Goal: Information Seeking & Learning: Learn about a topic

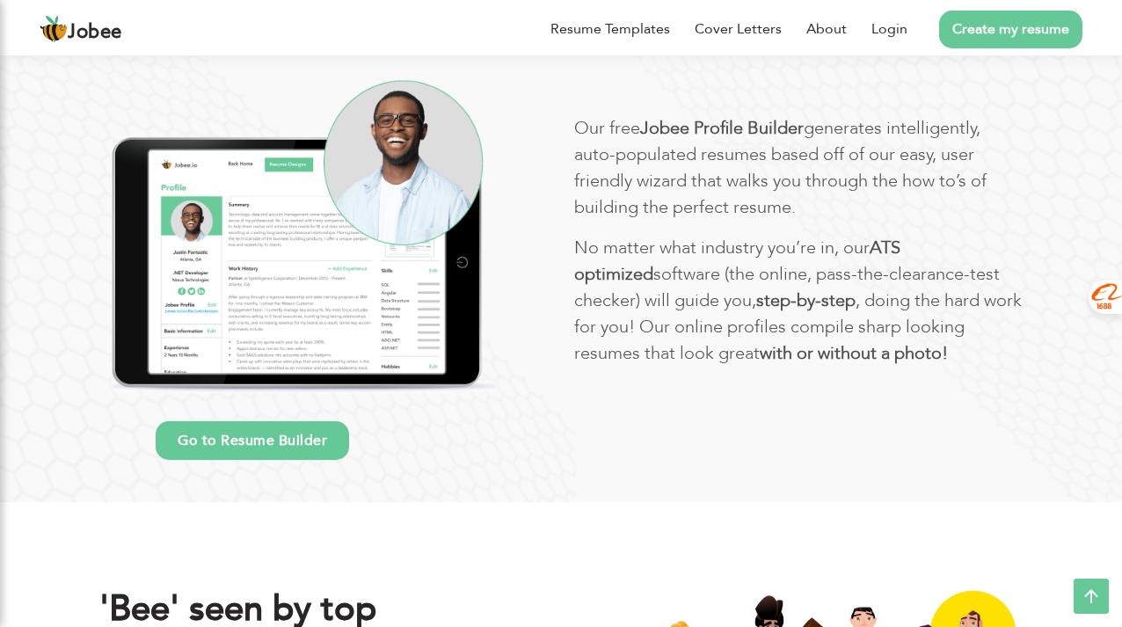
scroll to position [1001, 0]
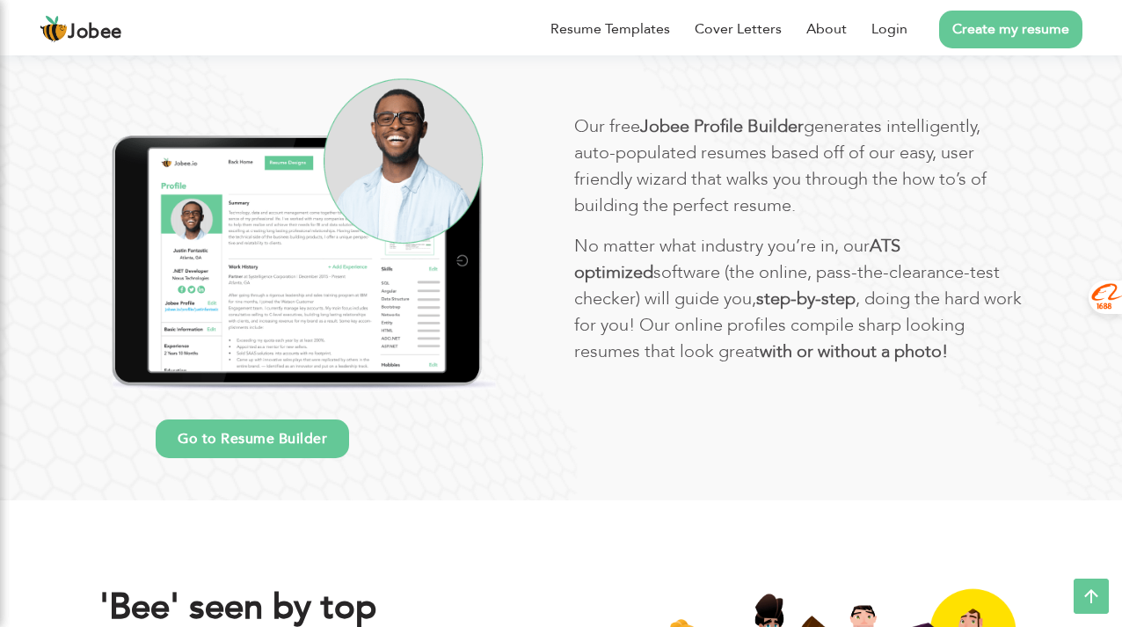
click at [222, 437] on link "Go to Resume Builder" at bounding box center [252, 438] width 193 height 39
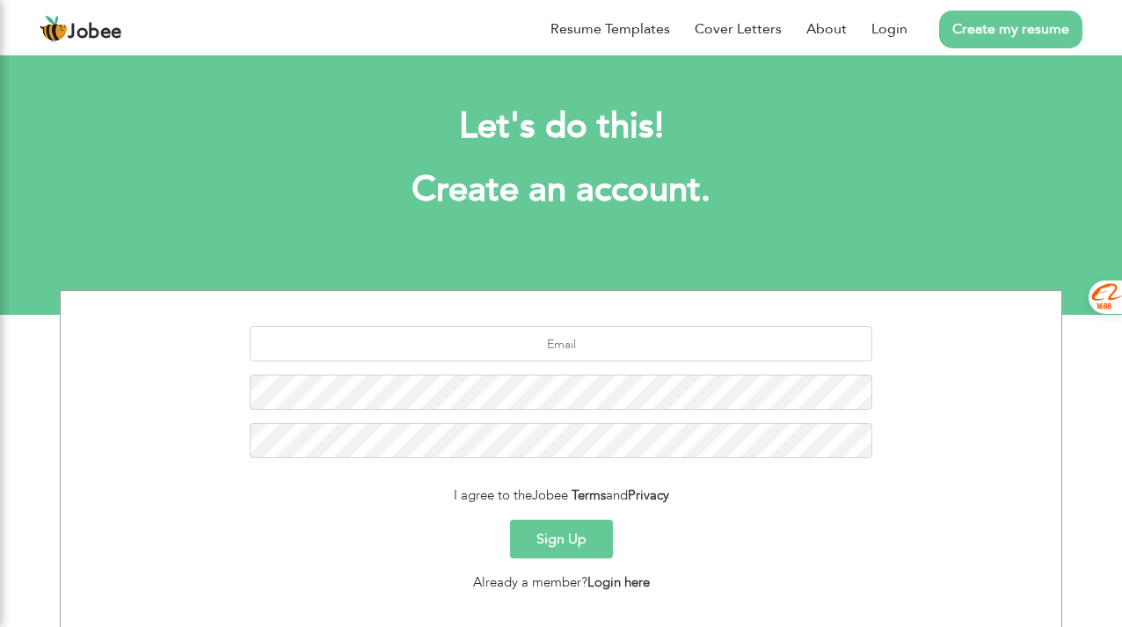
click at [785, 269] on section "Let's do this! Create an account. I agree to the Jobee Terms and Privacy Sign U…" at bounding box center [561, 183] width 1122 height 264
click at [602, 29] on link "Resume Templates" at bounding box center [610, 28] width 120 height 21
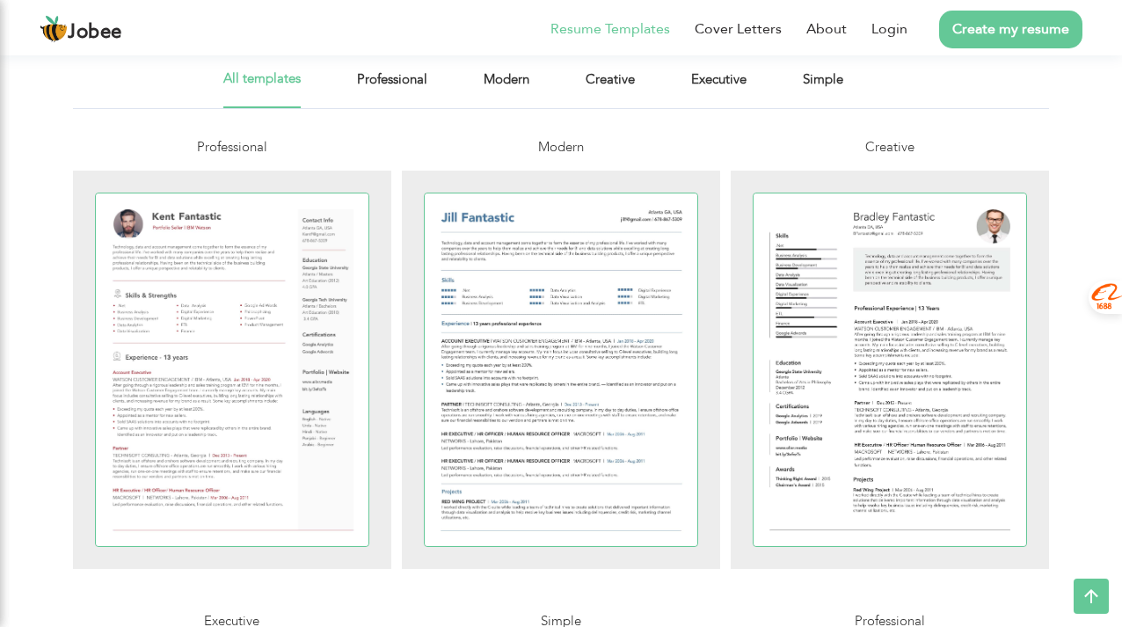
scroll to position [346, 0]
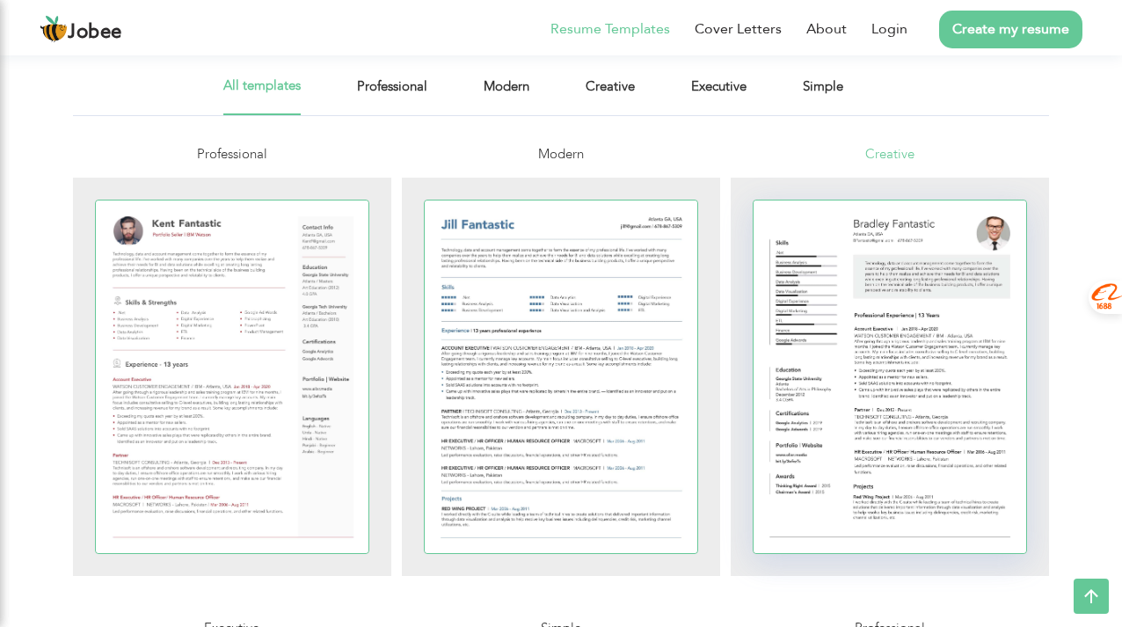
click at [879, 310] on div at bounding box center [890, 376] width 273 height 353
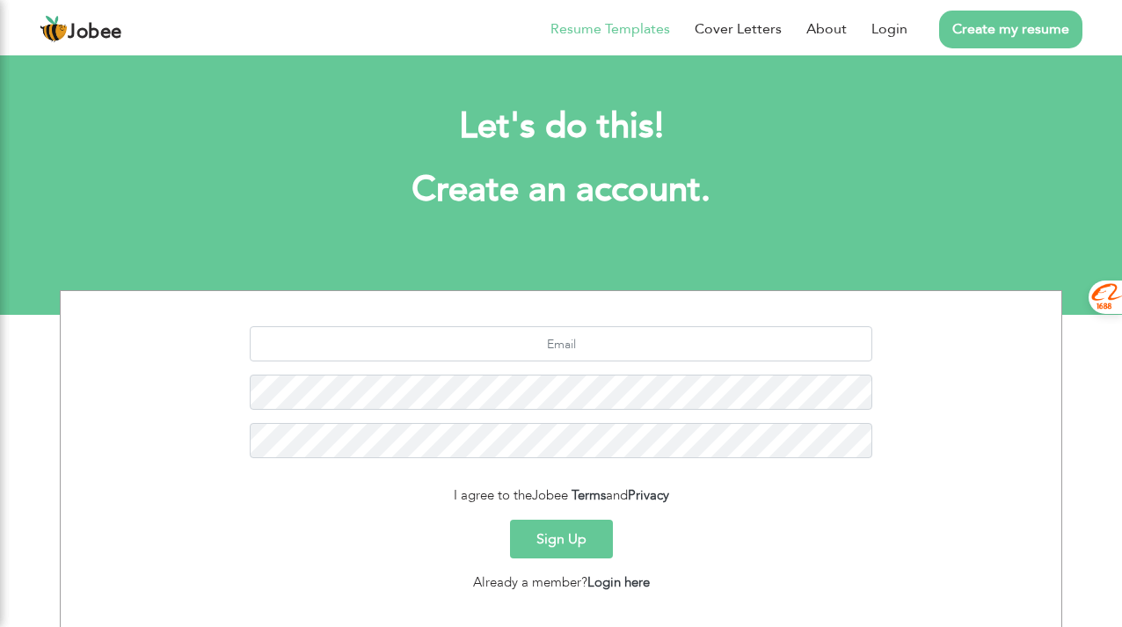
click at [616, 28] on link "Resume Templates" at bounding box center [610, 28] width 120 height 21
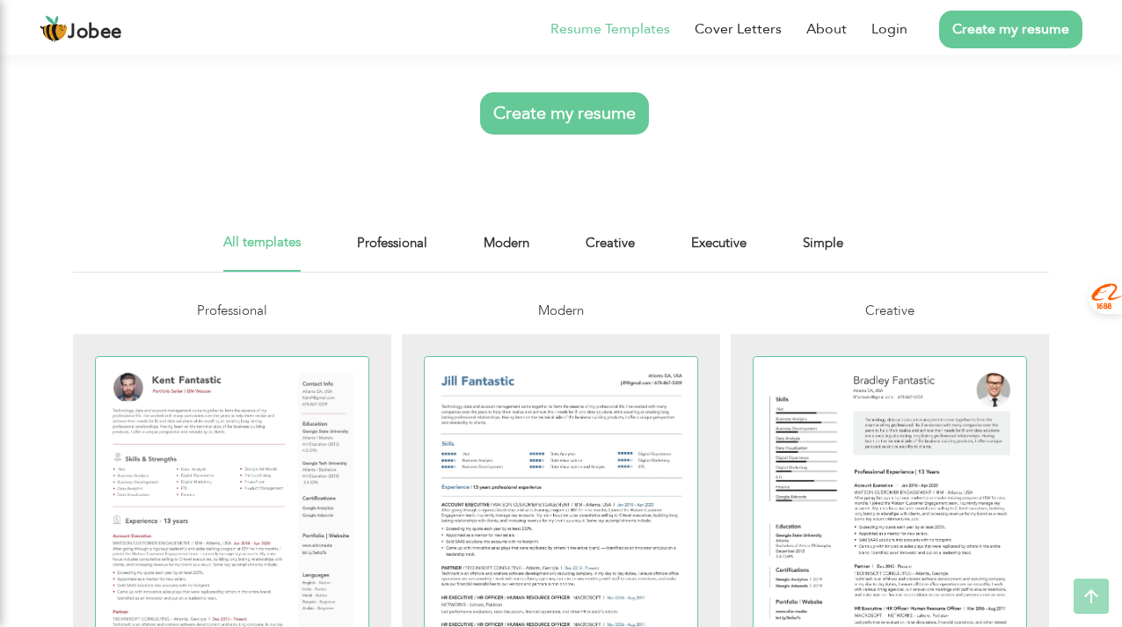
scroll to position [232, 0]
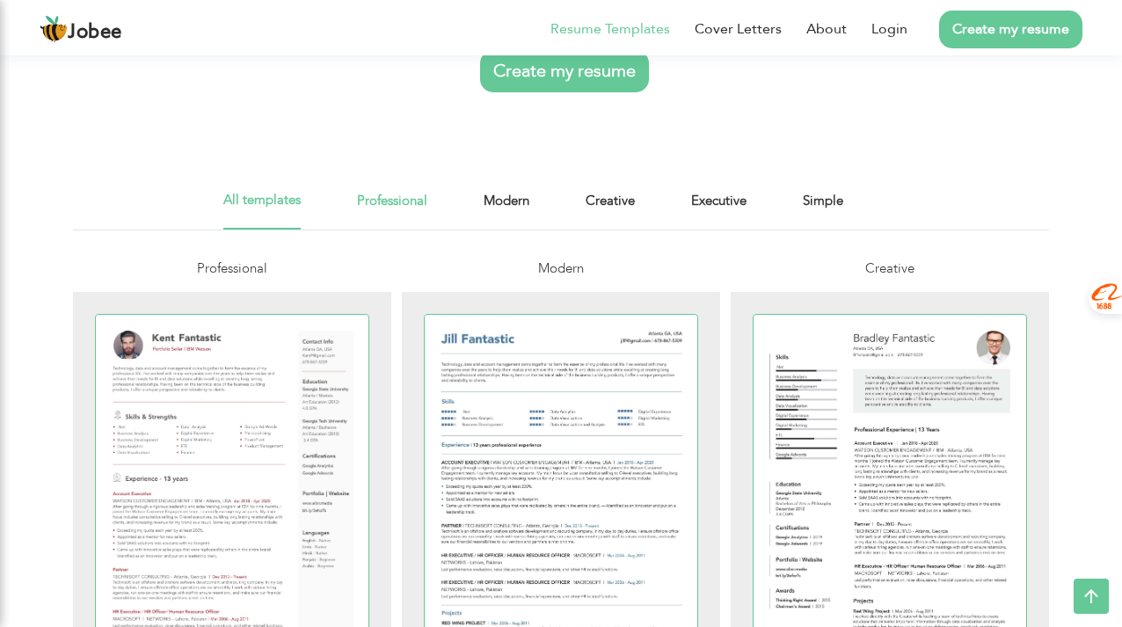
click at [392, 200] on link "Professional" at bounding box center [392, 210] width 70 height 40
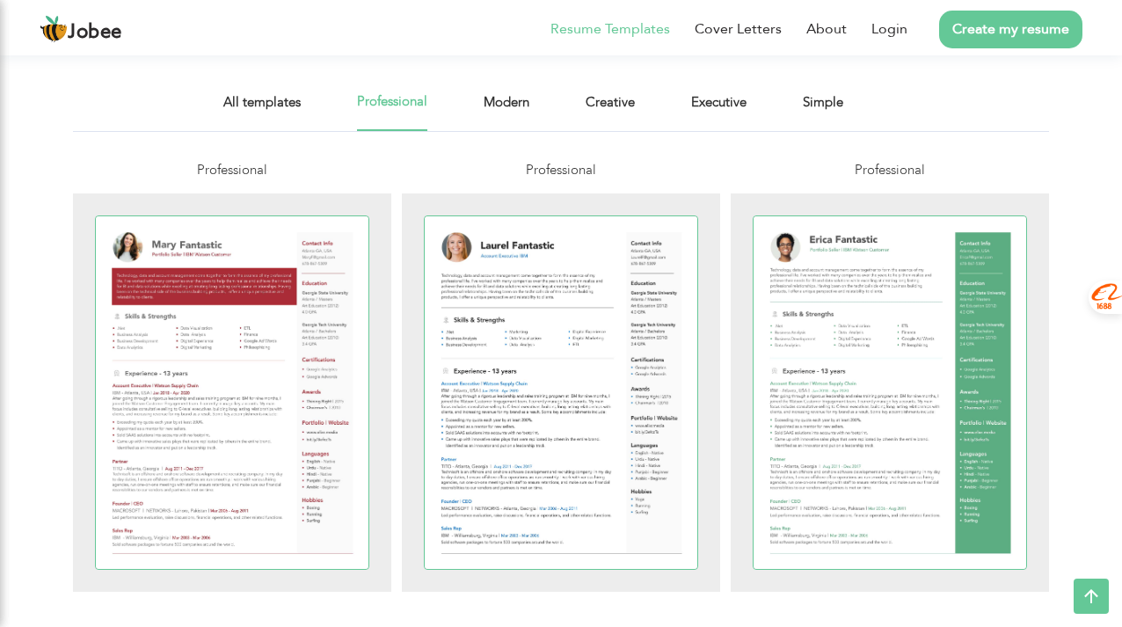
scroll to position [380, 0]
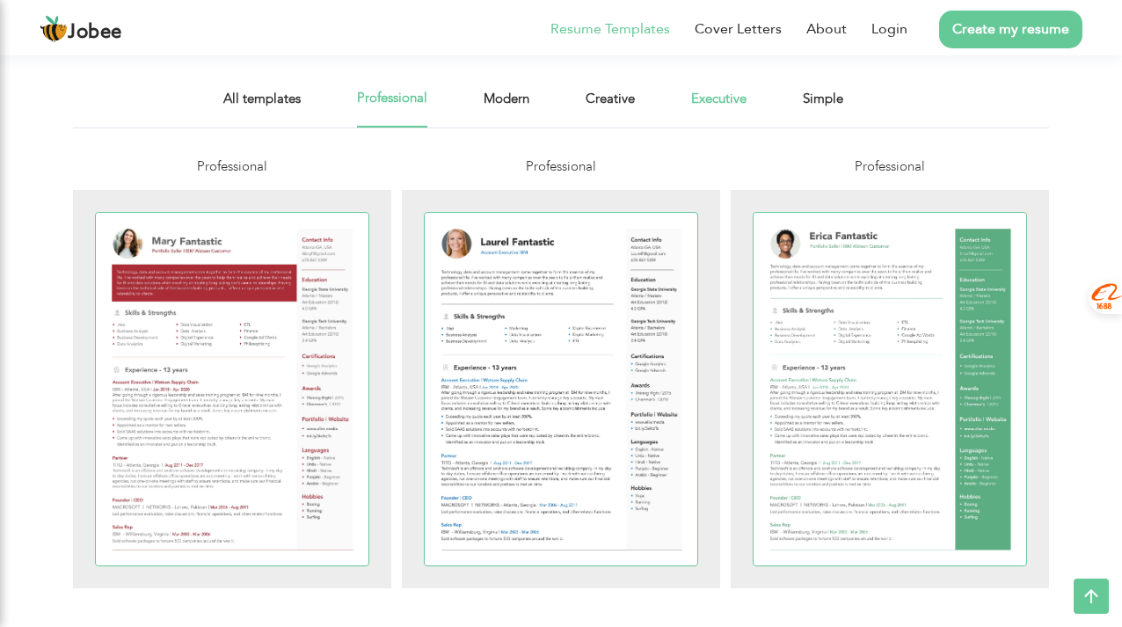
click at [717, 104] on link "Executive" at bounding box center [718, 108] width 55 height 40
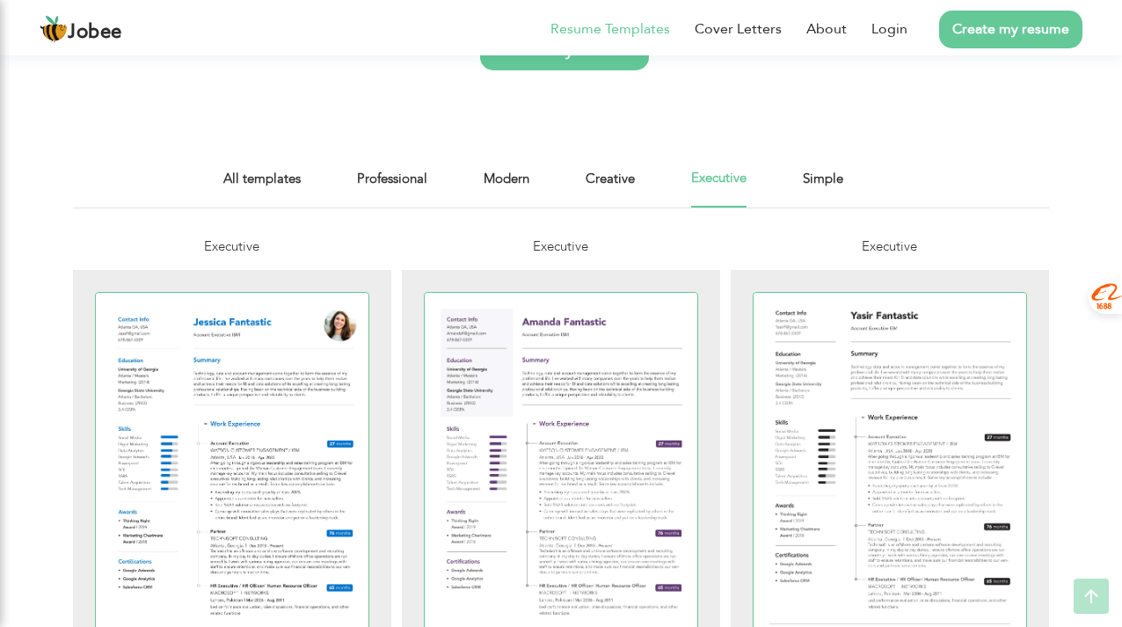
scroll to position [266, 0]
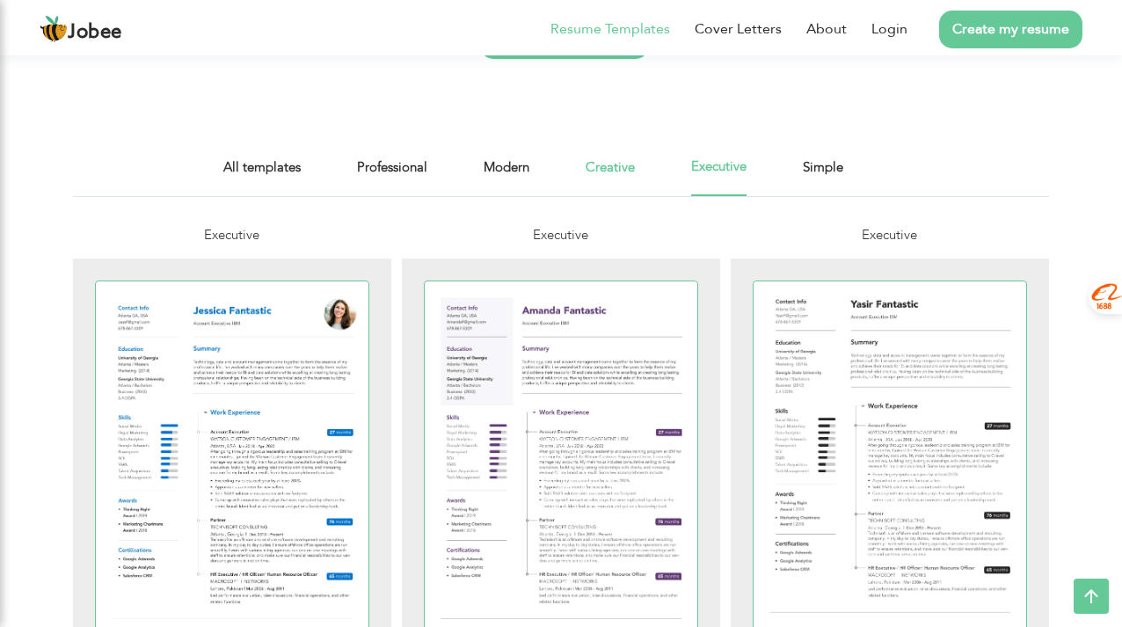
click at [605, 166] on link "Creative" at bounding box center [610, 177] width 49 height 40
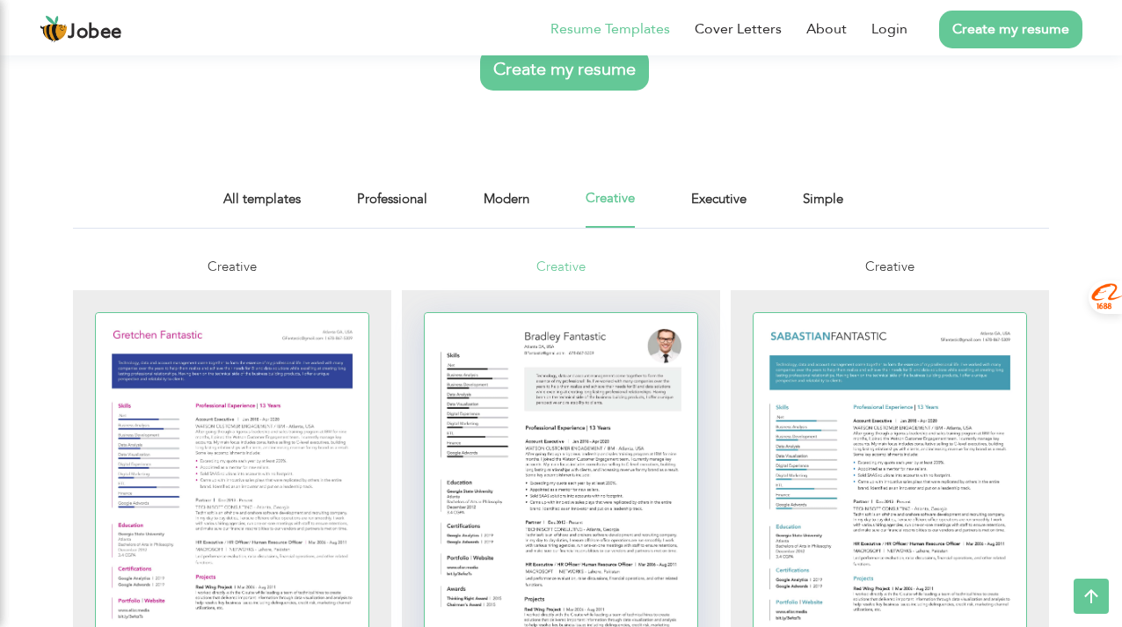
scroll to position [202, 0]
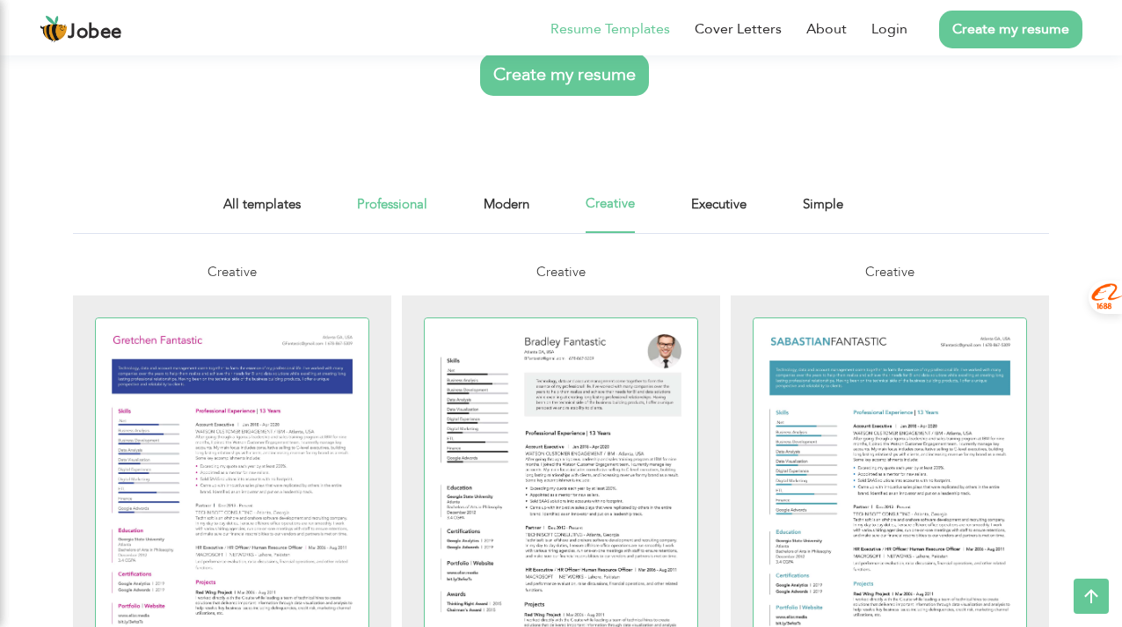
click at [423, 211] on link "Professional" at bounding box center [392, 213] width 70 height 40
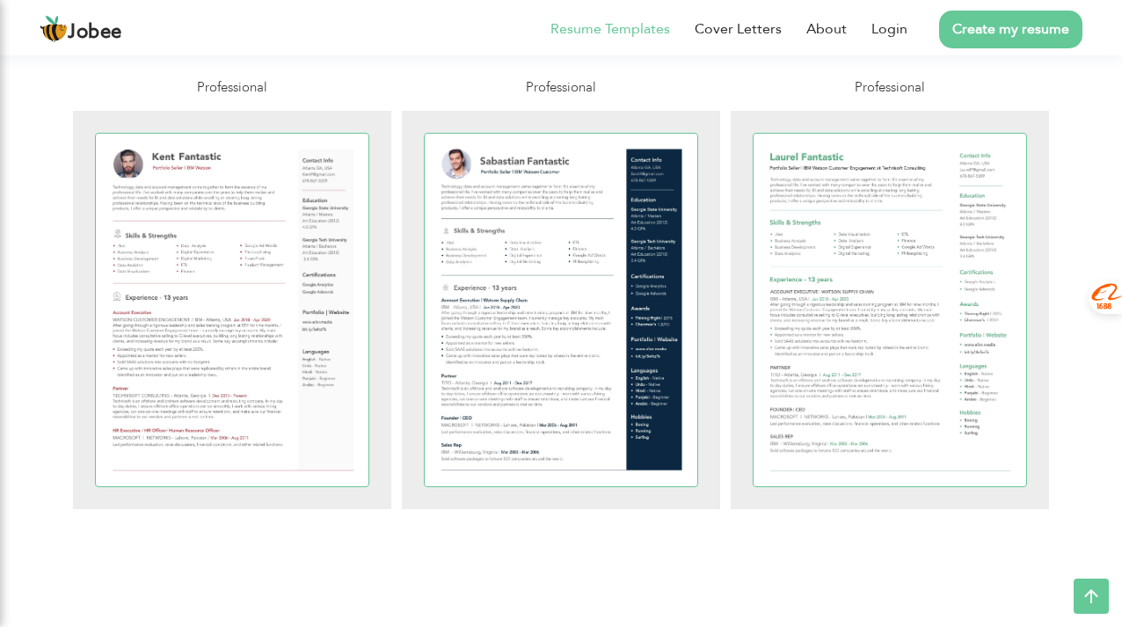
scroll to position [943, 0]
